Goal: Task Accomplishment & Management: Manage account settings

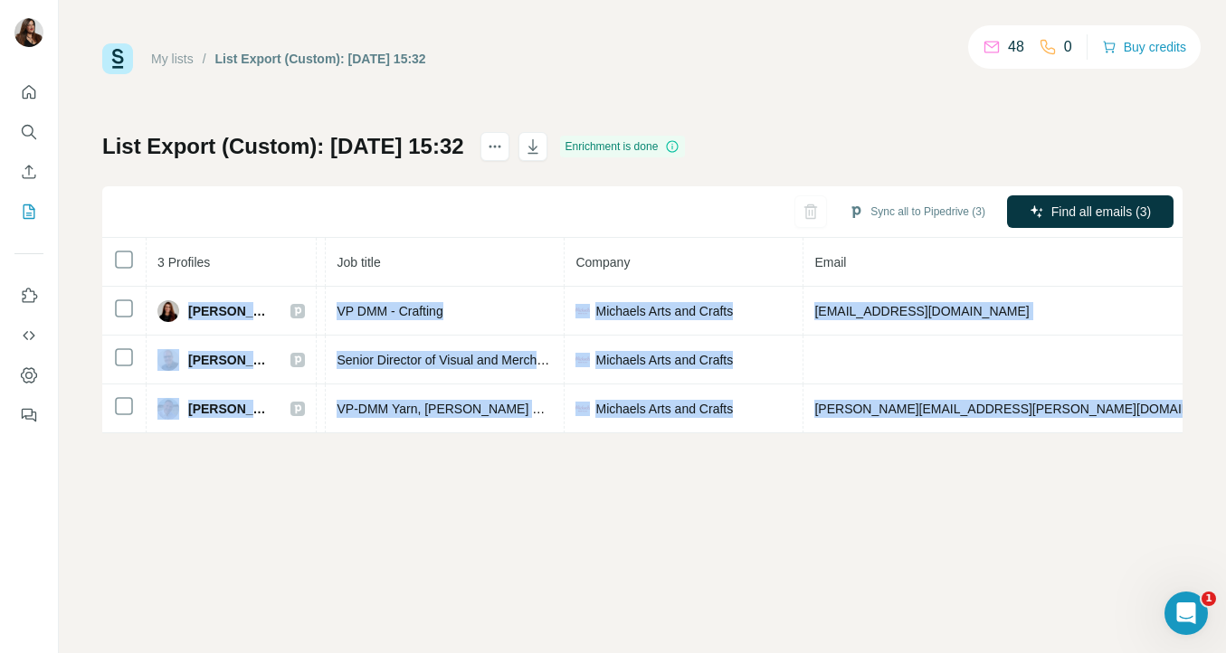
scroll to position [0, 383]
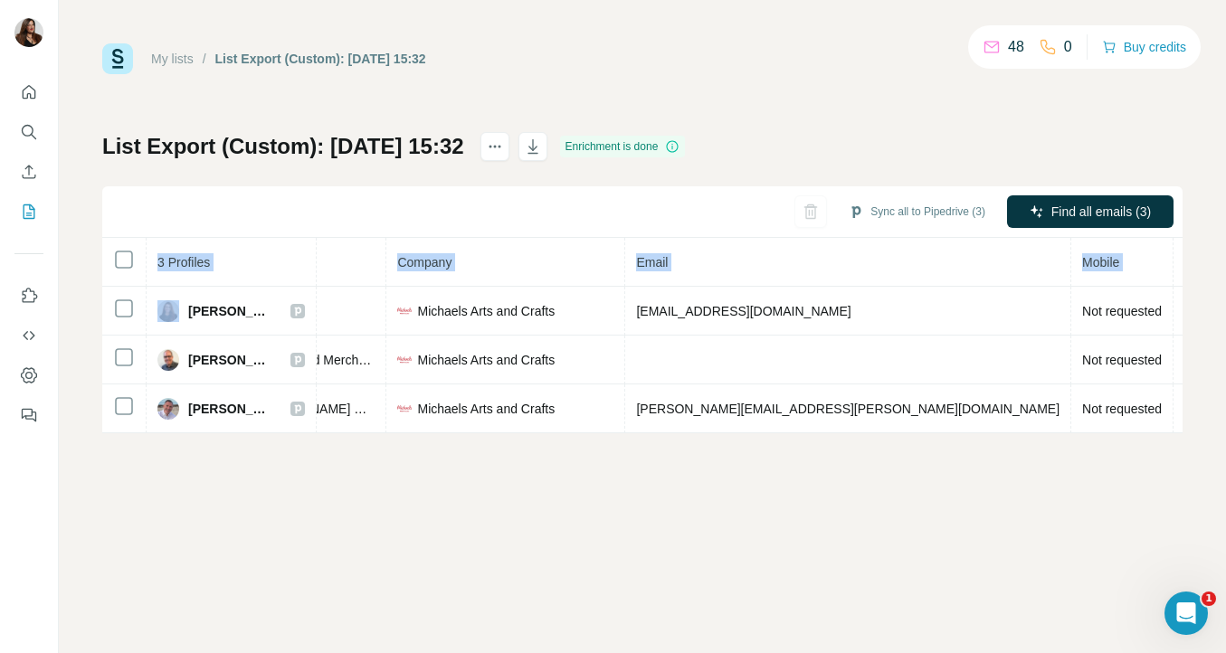
drag, startPoint x: 188, startPoint y: 310, endPoint x: 1203, endPoint y: 431, distance: 1021.5
click at [1203, 431] on div "My lists / List Export (Custom): 02/10/2025 15:32 48 0 Buy credits List Export …" at bounding box center [642, 326] width 1167 height 653
copy table "3 Profiles Status LinkedIn Job title Company Email Mobile Company website Landl…"
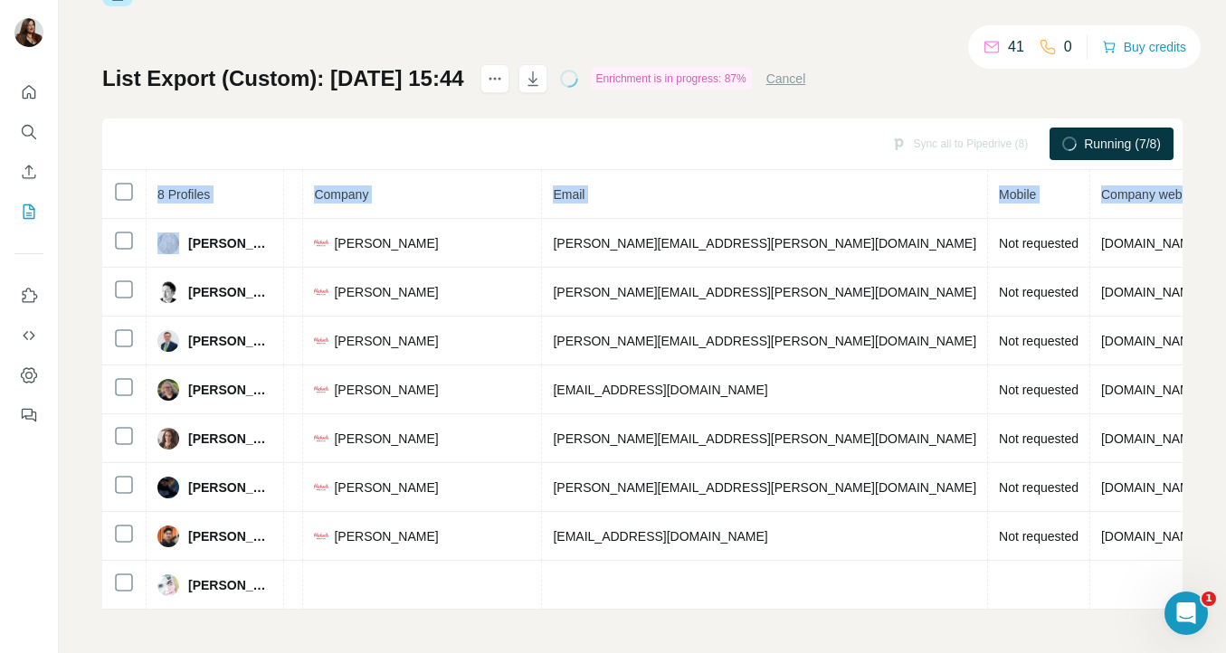
scroll to position [0, 436]
drag, startPoint x: 191, startPoint y: 308, endPoint x: 1177, endPoint y: 656, distance: 1046.1
click at [1177, 652] on html "My lists / List Export (Custom): 02/10/2025 15:44 41 0 Buy credits List Export …" at bounding box center [613, 326] width 1226 height 653
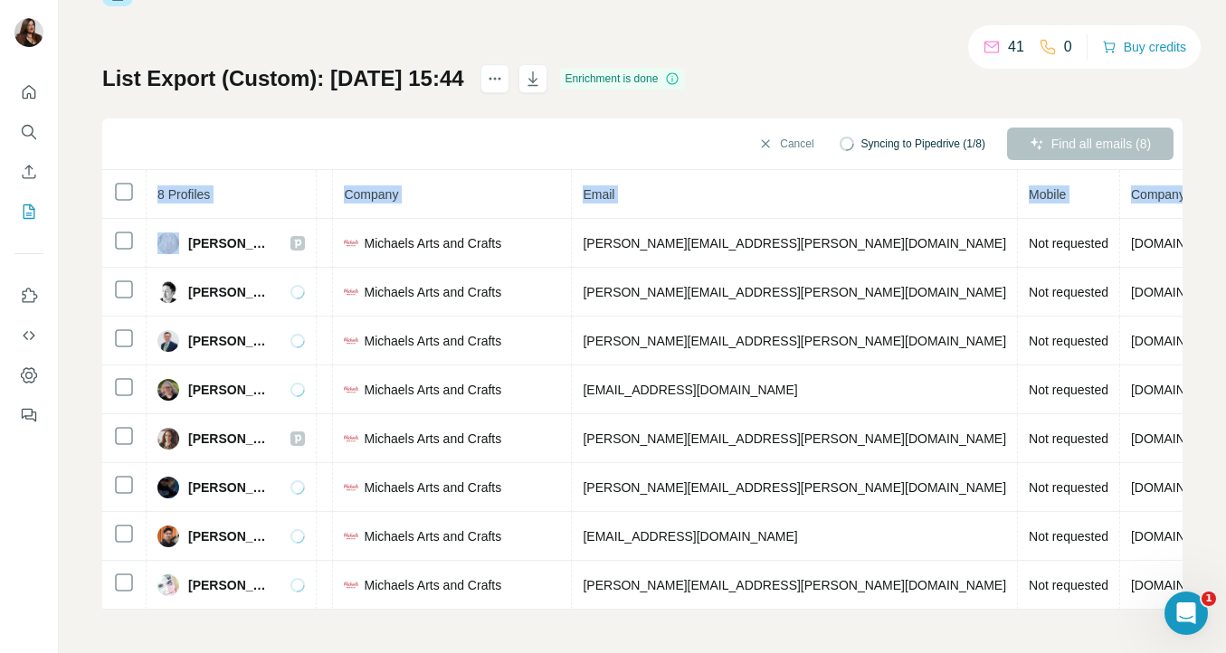
copy table "8 Profiles Status LinkedIn Job title Company Email Mobile Company website Landl…"
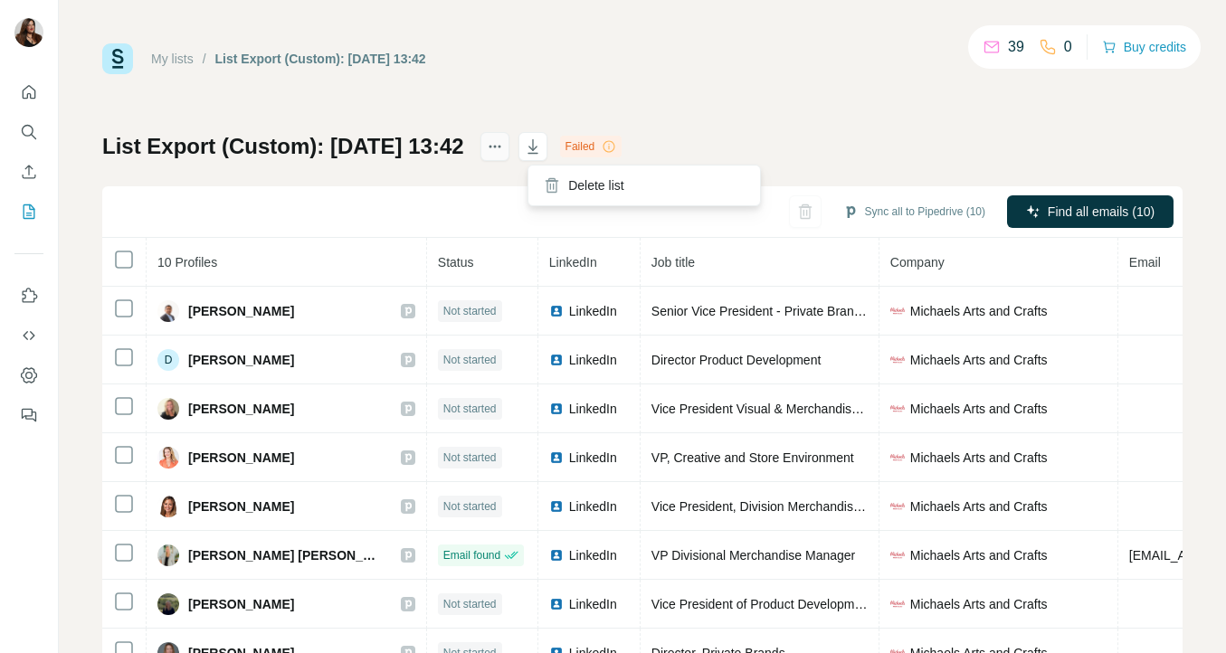
click at [504, 140] on icon "actions" at bounding box center [495, 147] width 18 height 18
